Goal: Check status: Check status

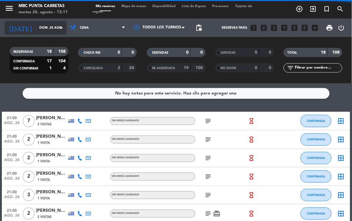
click at [53, 26] on input "dom. 24 ago." at bounding box center [58, 28] width 45 height 10
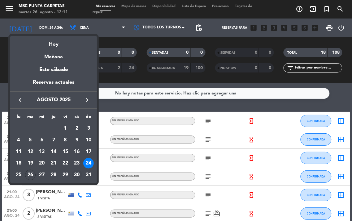
click at [77, 174] on div "30" at bounding box center [77, 175] width 11 height 11
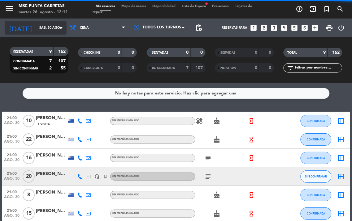
click at [53, 28] on input "sáb. 30 ago." at bounding box center [58, 28] width 45 height 10
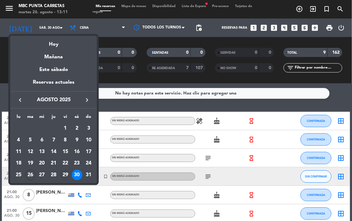
click at [61, 172] on div "29" at bounding box center [65, 175] width 11 height 11
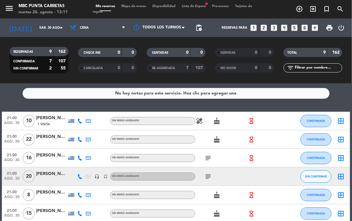
type input "vie. 29 ago."
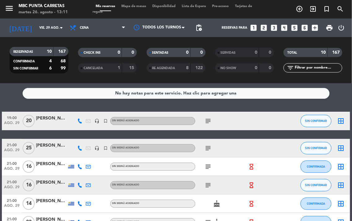
click at [206, 7] on span "Lista de Espera" at bounding box center [193, 6] width 30 height 3
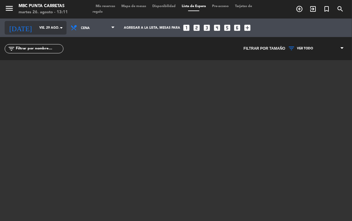
click at [40, 26] on input "vie. 29 ago." at bounding box center [58, 28] width 45 height 10
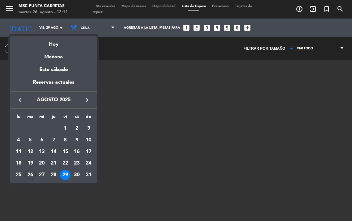
click at [62, 175] on div "29" at bounding box center [65, 175] width 11 height 11
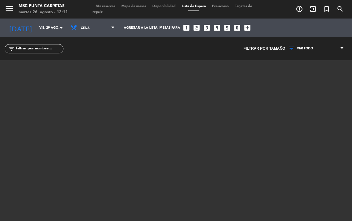
click at [107, 7] on span "Mis reservas" at bounding box center [105, 6] width 26 height 3
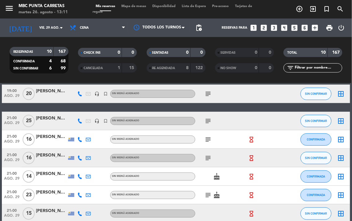
scroll to position [34, 0]
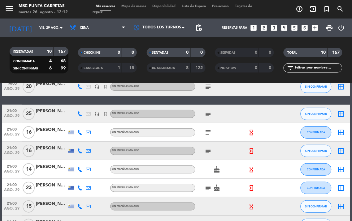
click at [205, 152] on icon "subject" at bounding box center [207, 150] width 7 height 7
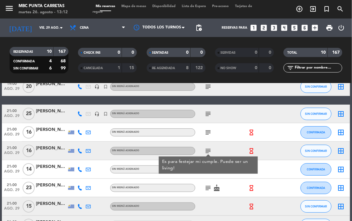
click at [207, 148] on icon "subject" at bounding box center [207, 150] width 7 height 7
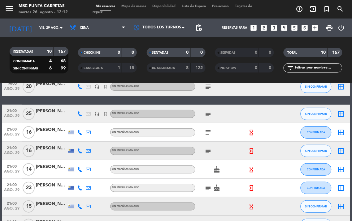
click at [206, 147] on div "subject" at bounding box center [221, 151] width 52 height 18
click at [208, 151] on icon "subject" at bounding box center [207, 150] width 7 height 7
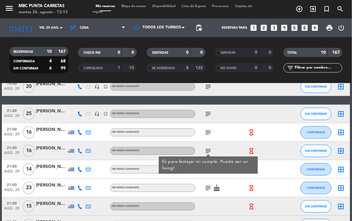
click at [224, 148] on div "subject Es para festejar mi cumple. Puede ser un living!" at bounding box center [221, 151] width 52 height 18
